Goal: Information Seeking & Learning: Learn about a topic

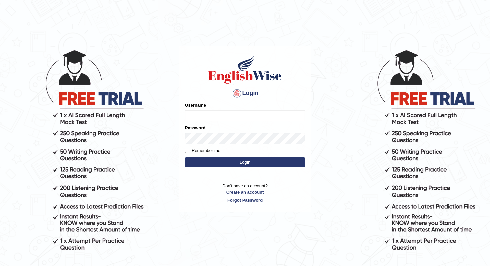
click at [266, 117] on input "Username" at bounding box center [245, 115] width 120 height 11
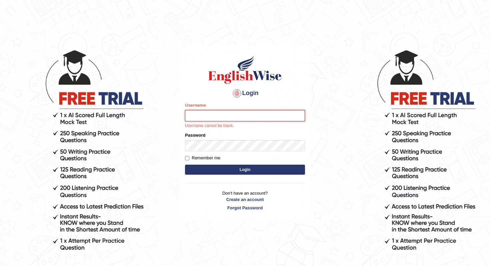
type input "Christinajoshi"
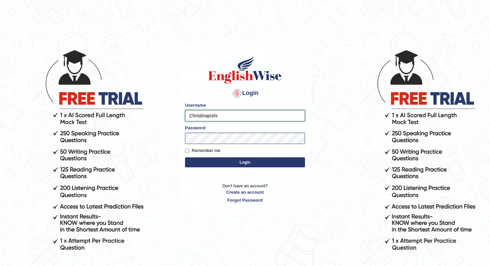
click at [185, 157] on button "Login" at bounding box center [245, 162] width 120 height 10
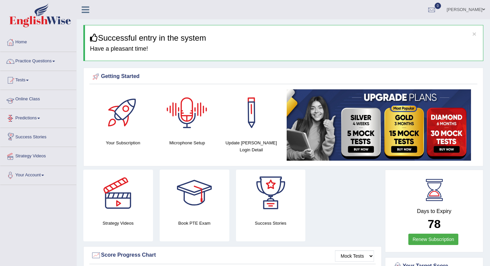
click at [34, 100] on link "Online Class" at bounding box center [38, 98] width 76 height 17
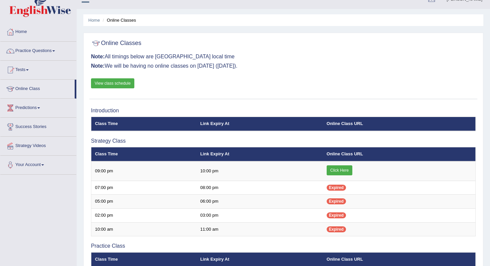
scroll to position [13, 0]
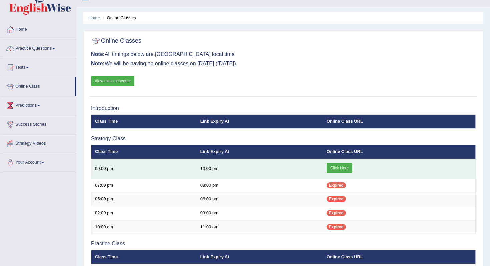
click at [341, 164] on link "Click Here" at bounding box center [340, 168] width 26 height 10
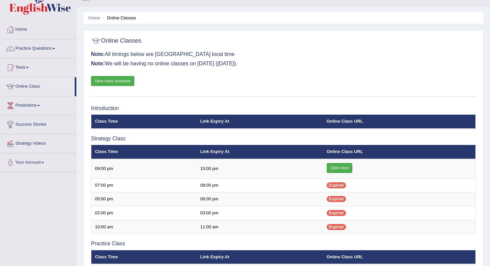
scroll to position [13, 0]
click at [128, 79] on link "View class schedule" at bounding box center [112, 81] width 43 height 10
